Goal: Information Seeking & Learning: Learn about a topic

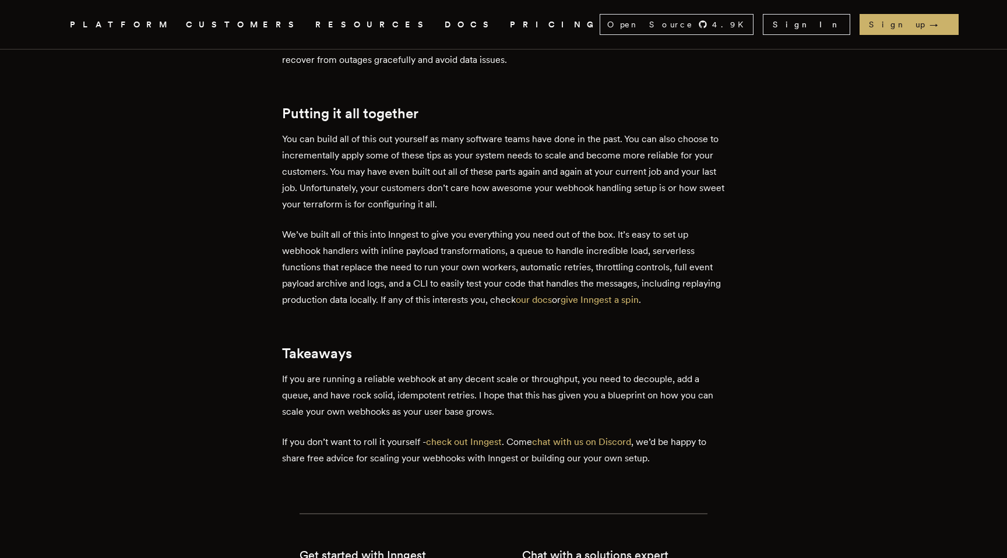
scroll to position [3010, 0]
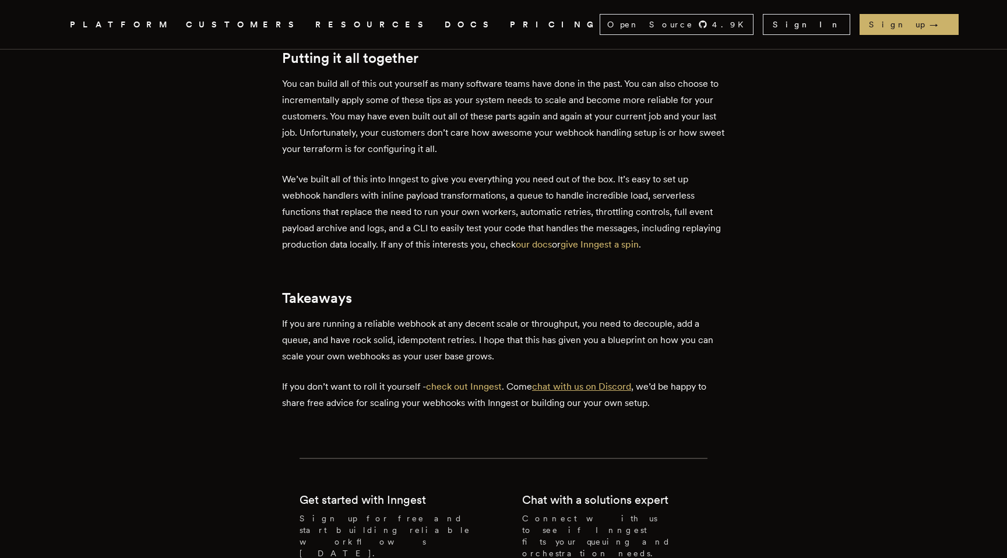
click at [591, 381] on link "chat with us on Discord" at bounding box center [581, 386] width 99 height 11
click at [544, 381] on link "chat with us on Discord" at bounding box center [581, 386] width 99 height 11
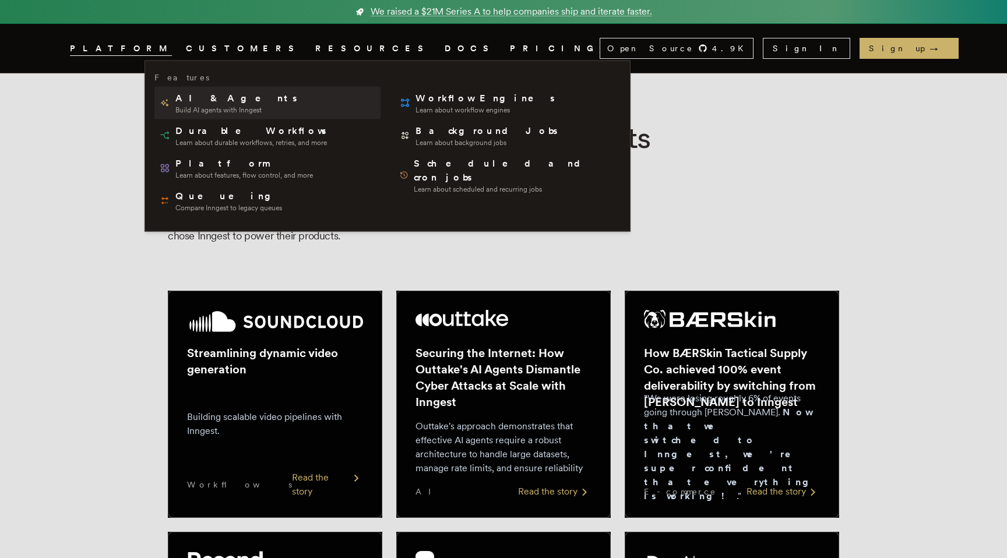
click at [191, 97] on span "AI & Agents" at bounding box center [237, 98] width 124 height 14
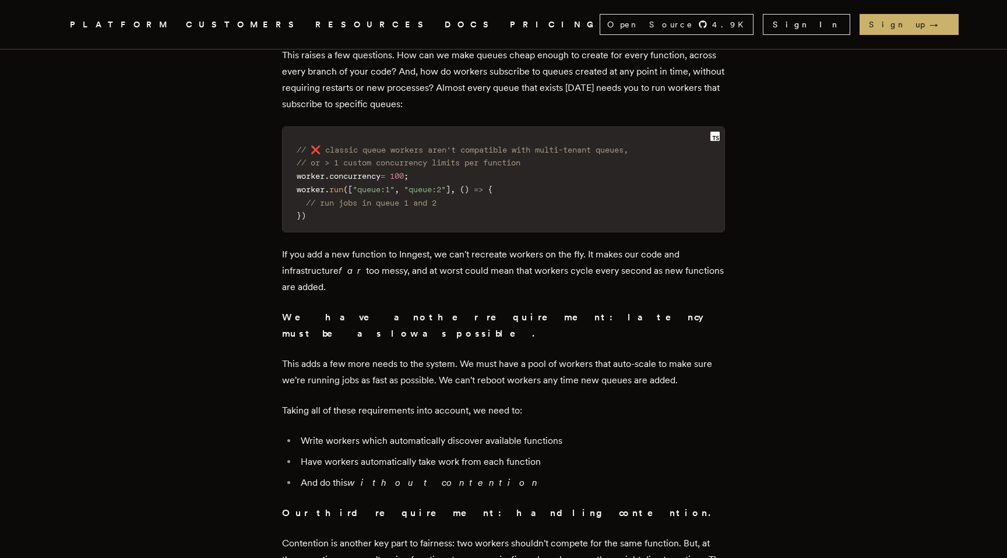
scroll to position [3043, 0]
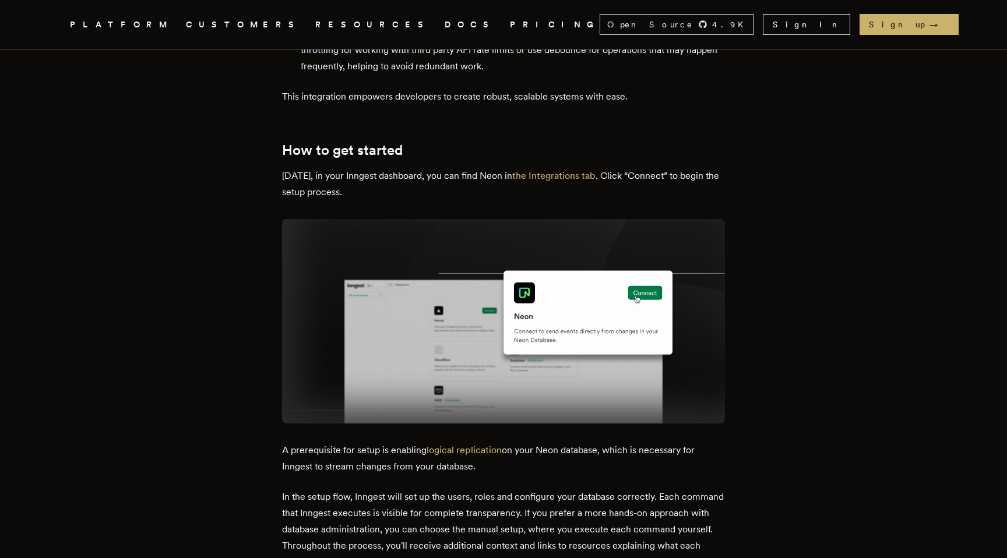
scroll to position [2057, 0]
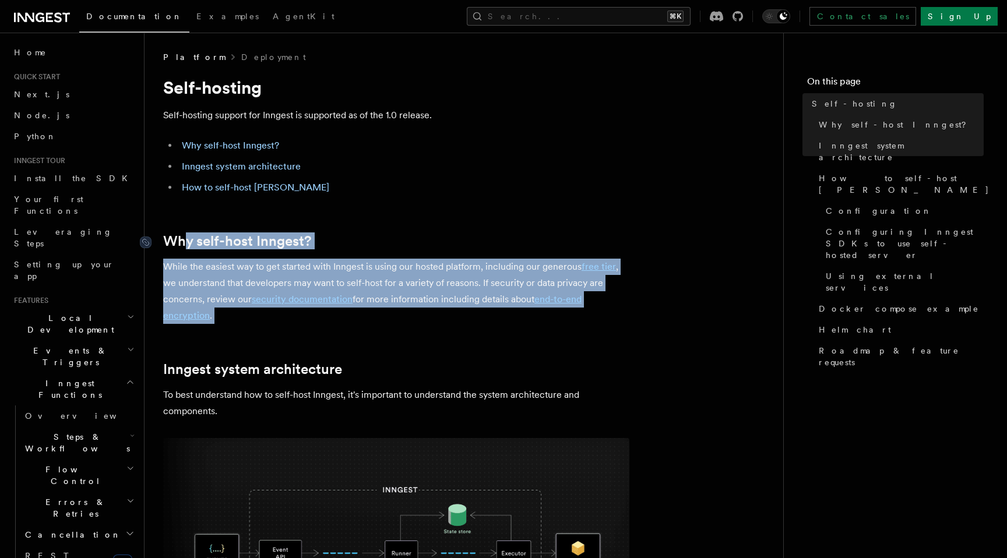
drag, startPoint x: 227, startPoint y: 328, endPoint x: 184, endPoint y: 240, distance: 97.5
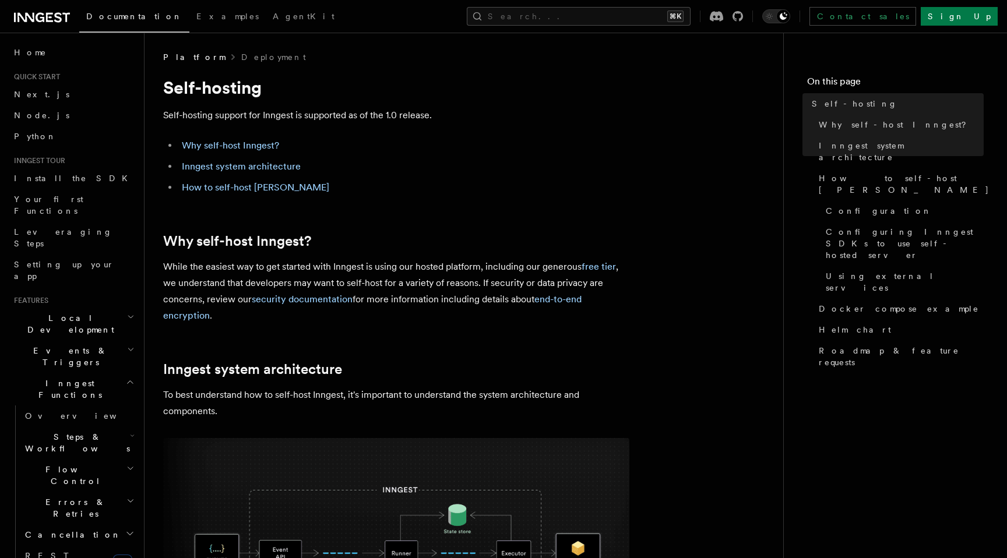
click at [593, 270] on link "free tier" at bounding box center [599, 266] width 34 height 11
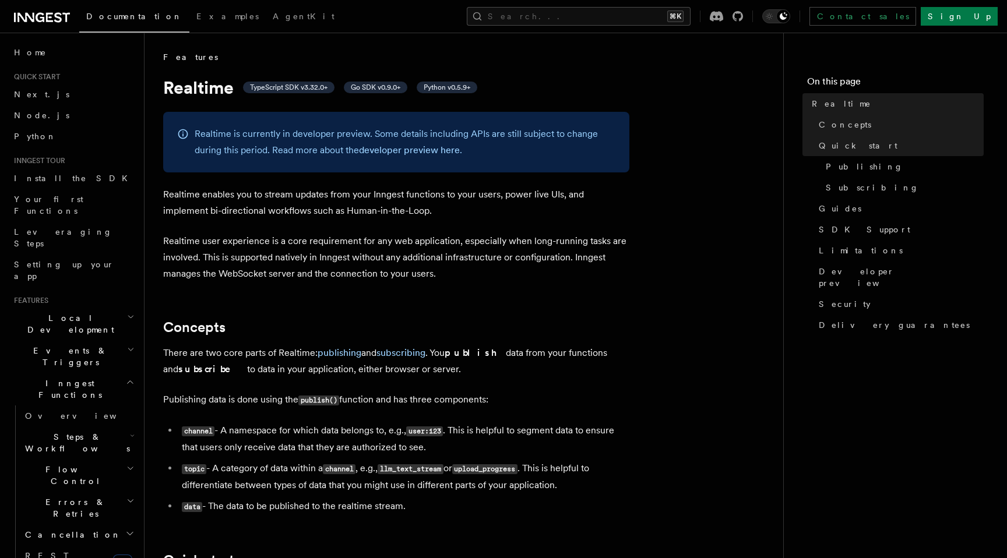
click at [258, 251] on p "Realtime user experience is a core requirement for any web application, especia…" at bounding box center [396, 257] width 466 height 49
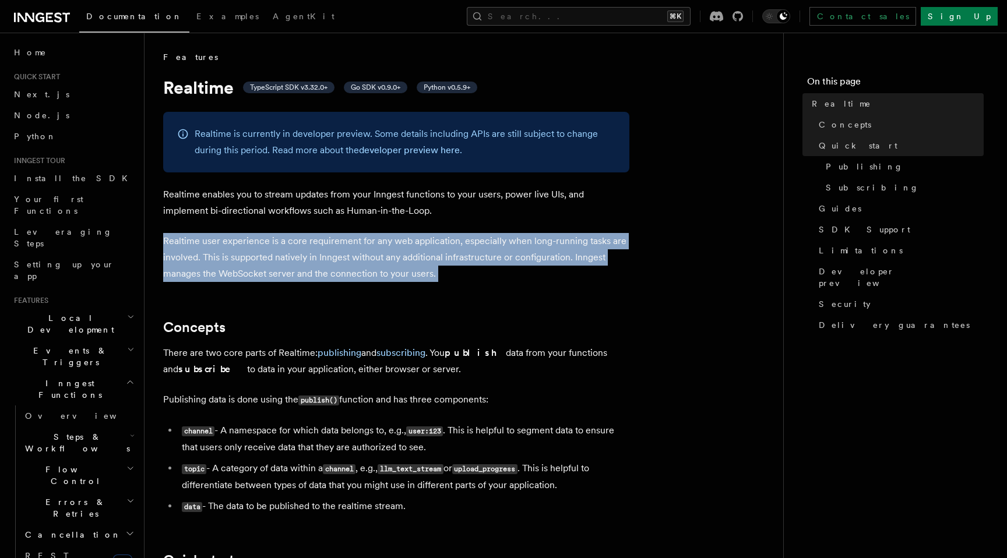
click at [258, 251] on p "Realtime user experience is a core requirement for any web application, especia…" at bounding box center [396, 257] width 466 height 49
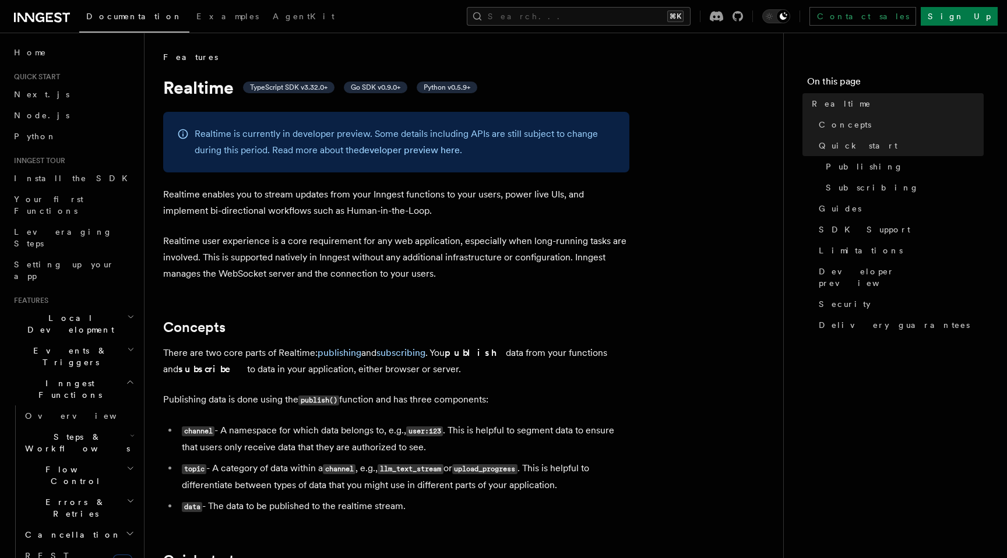
click at [257, 331] on h2 "Concepts" at bounding box center [396, 327] width 466 height 16
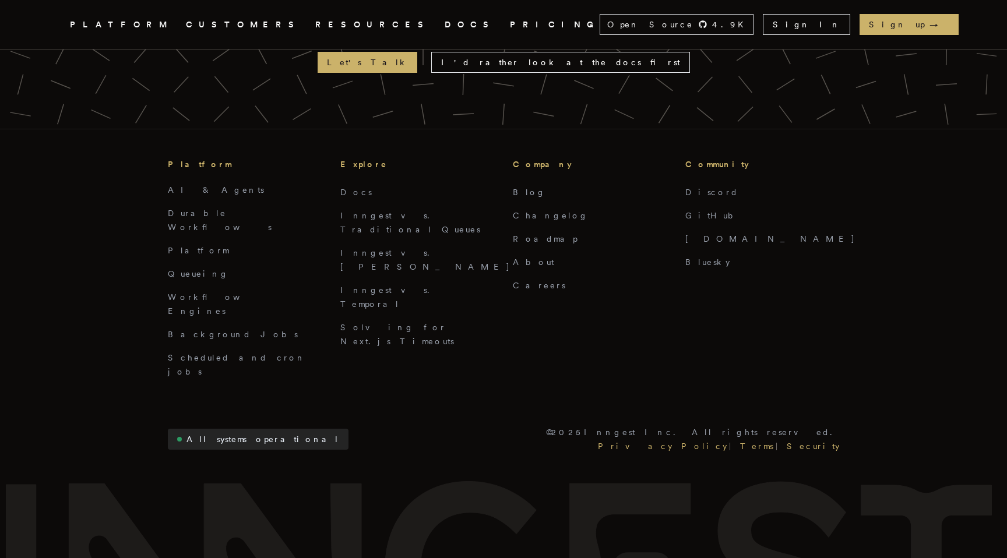
scroll to position [3272, 0]
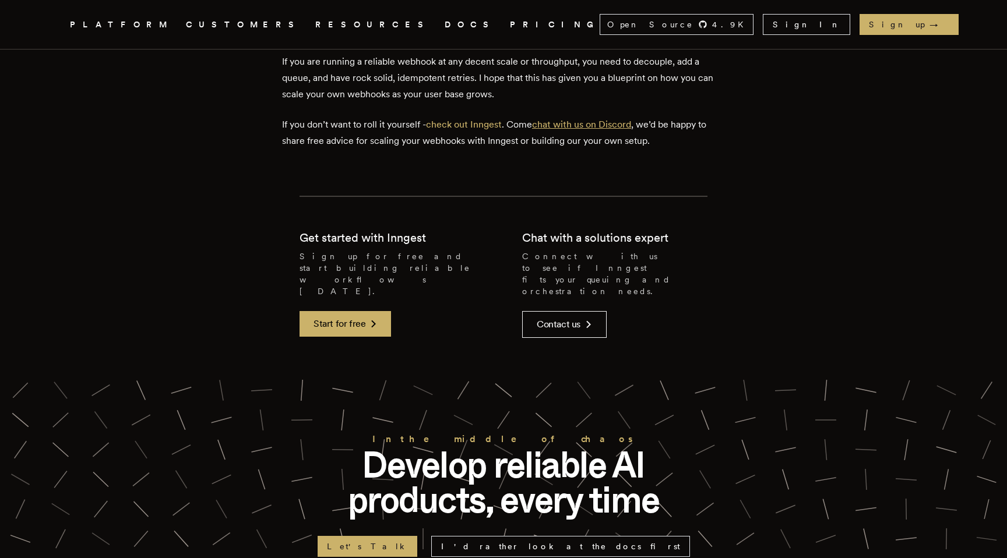
click at [587, 119] on link "chat with us on Discord" at bounding box center [581, 124] width 99 height 11
